Goal: Navigation & Orientation: Find specific page/section

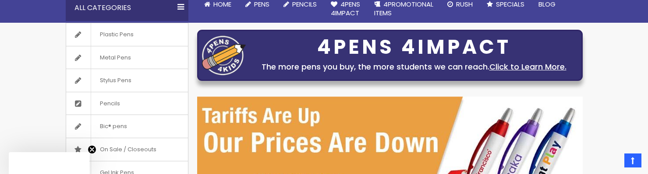
scroll to position [127, 0]
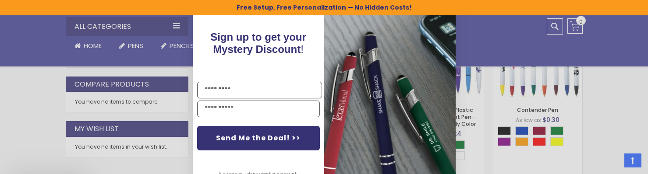
scroll to position [14, 0]
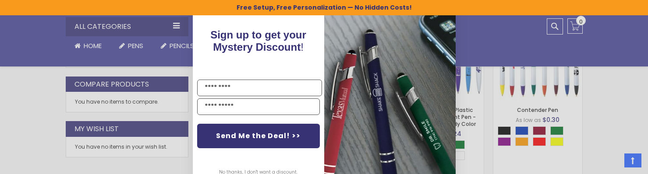
click at [25, 132] on div "Close dialog Sign up to get your Mystery Discount ! Name Email Send Me the Deal…" at bounding box center [324, 87] width 648 height 174
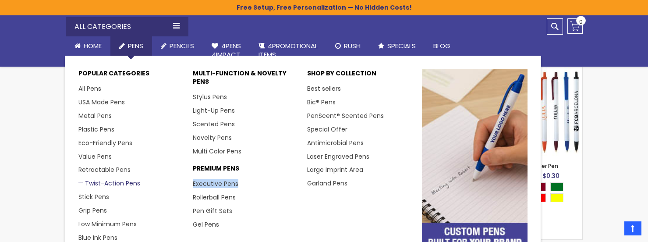
scroll to position [405, 0]
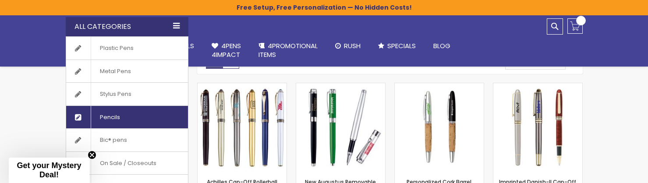
scroll to position [158, 0]
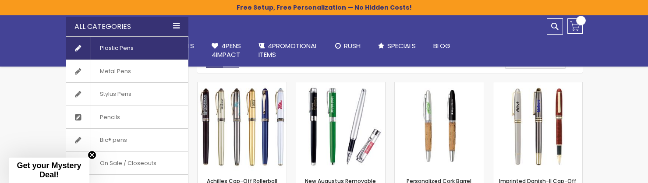
click at [124, 55] on span "Plastic Pens" at bounding box center [117, 48] width 52 height 23
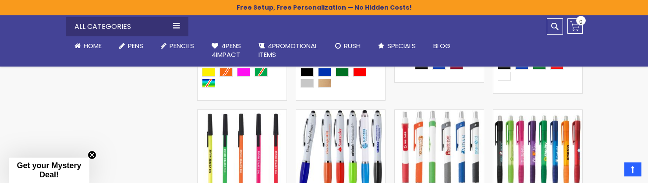
scroll to position [4436, 0]
